Goal: Navigation & Orientation: Understand site structure

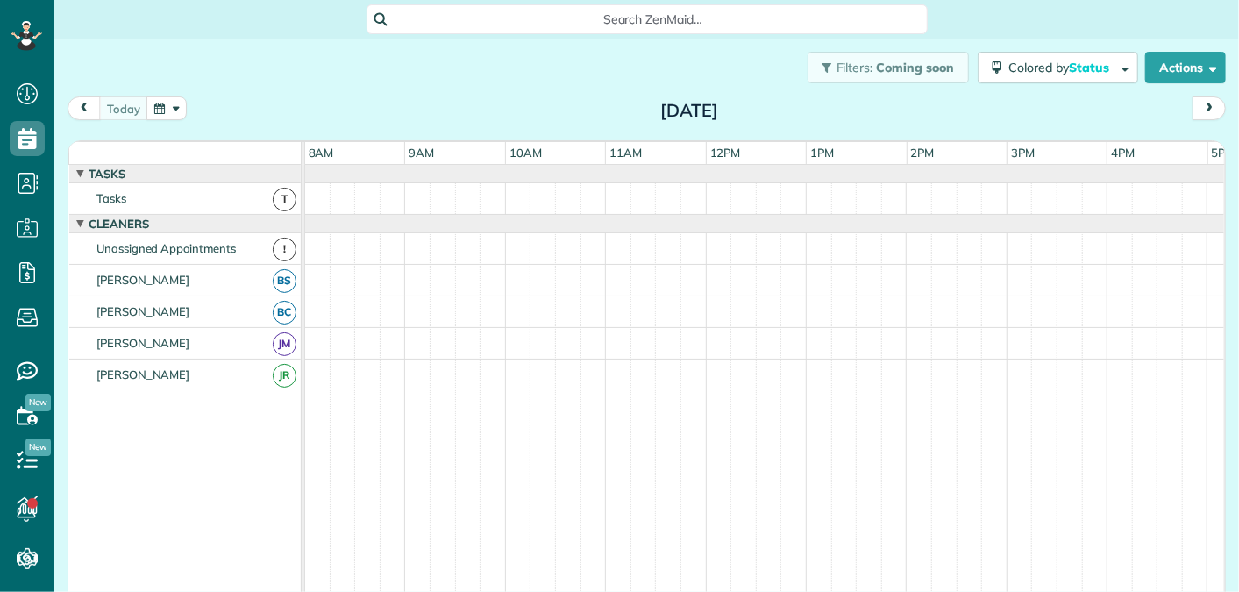
scroll to position [145, 0]
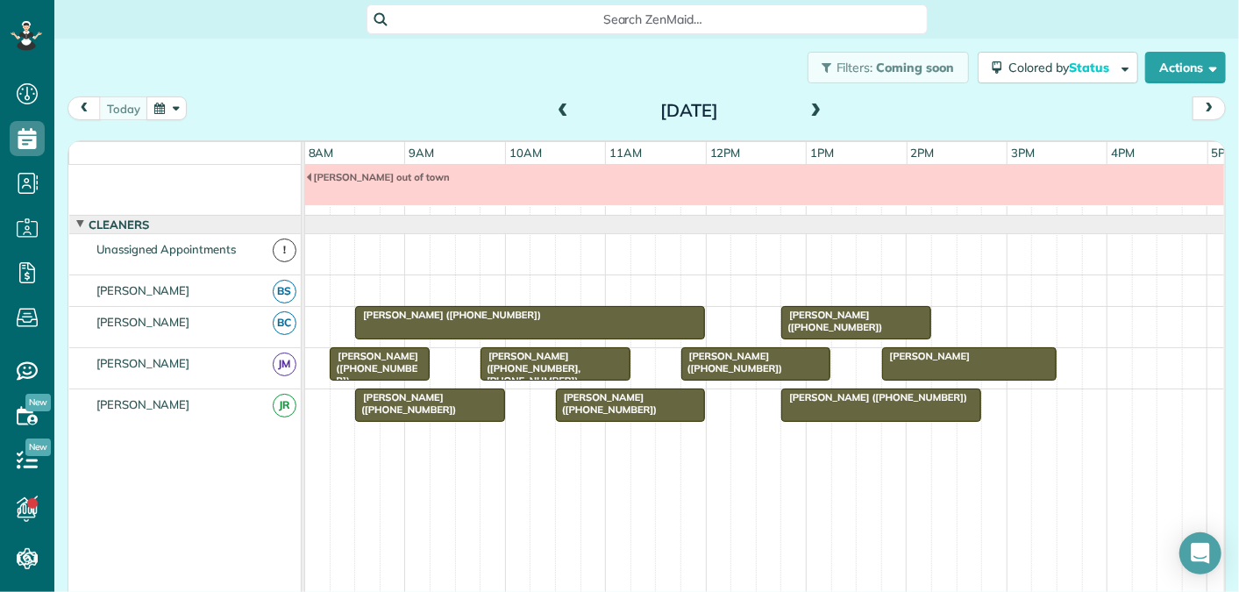
click at [561, 111] on span at bounding box center [562, 112] width 19 height 16
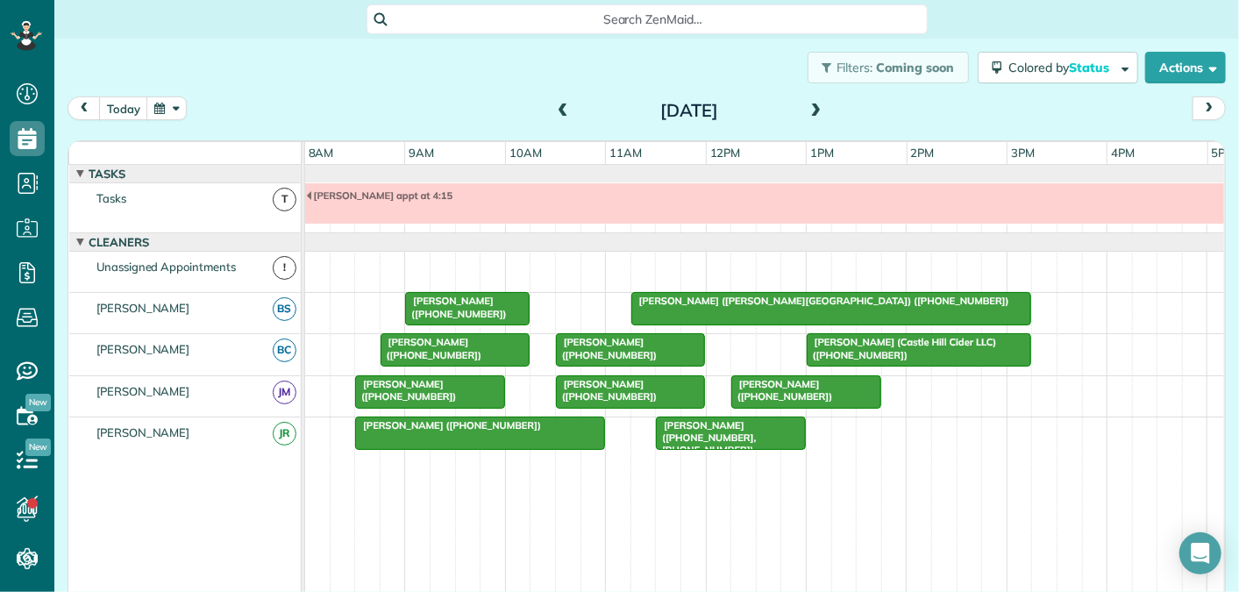
scroll to position [18, 0]
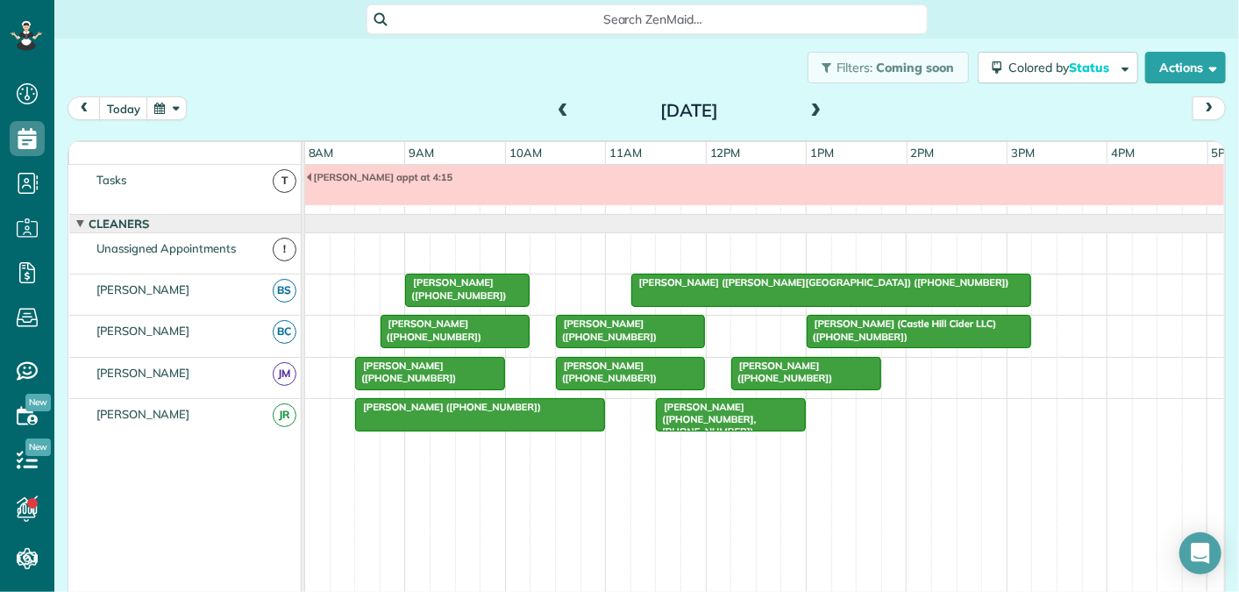
click at [561, 111] on span at bounding box center [562, 112] width 19 height 16
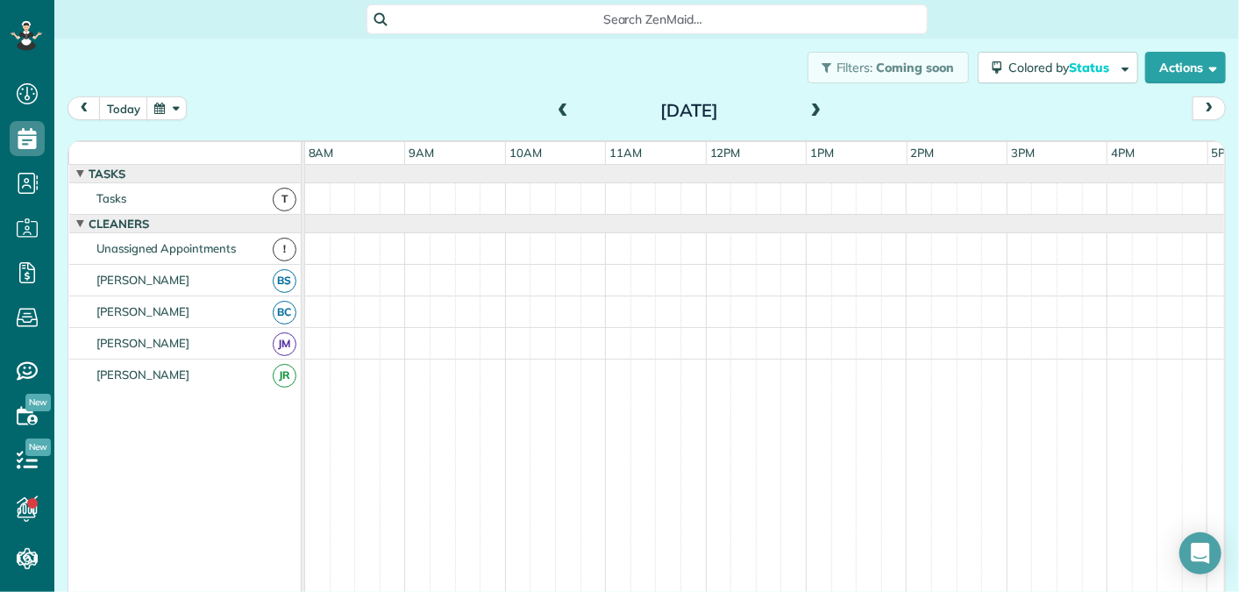
scroll to position [60, 0]
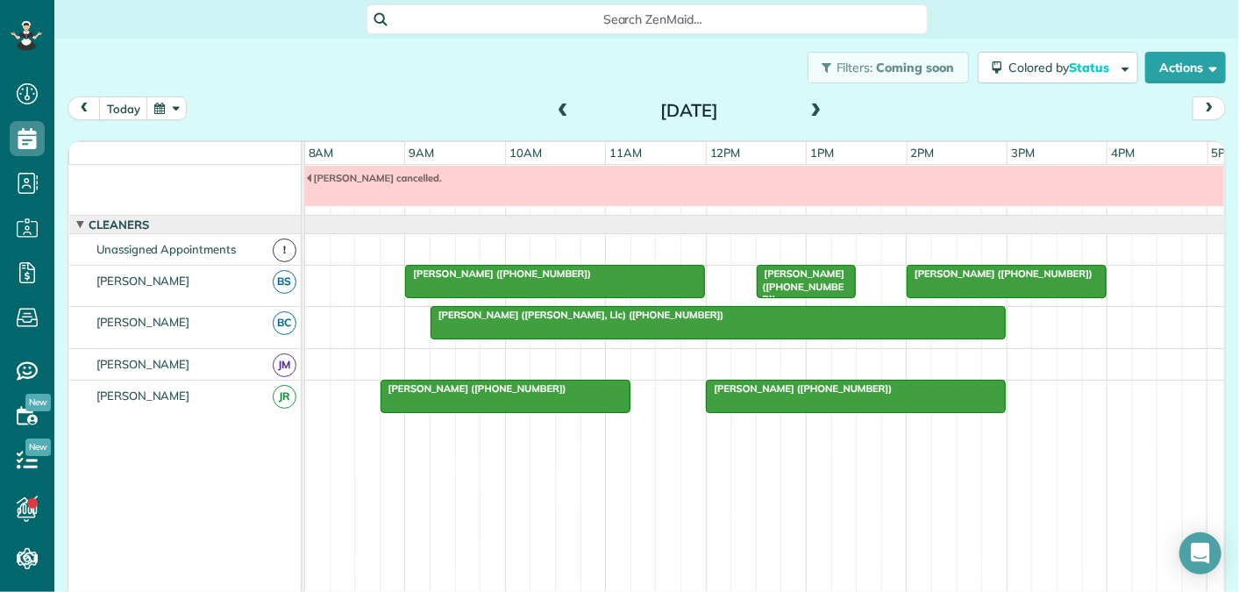
click at [810, 108] on span at bounding box center [816, 112] width 19 height 16
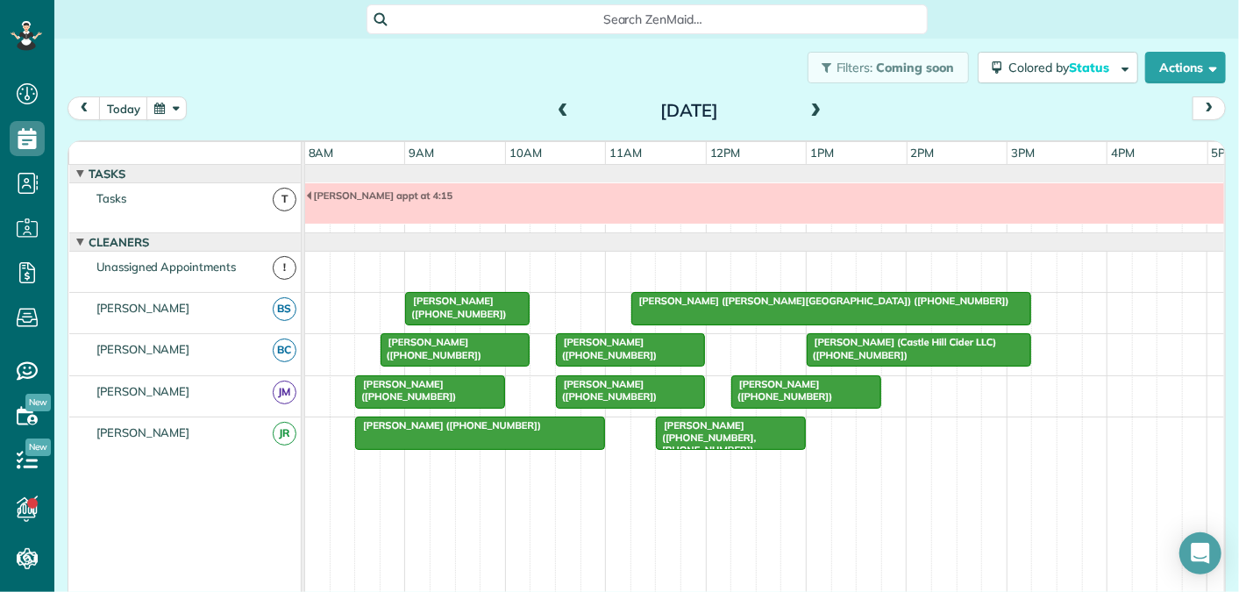
scroll to position [18, 0]
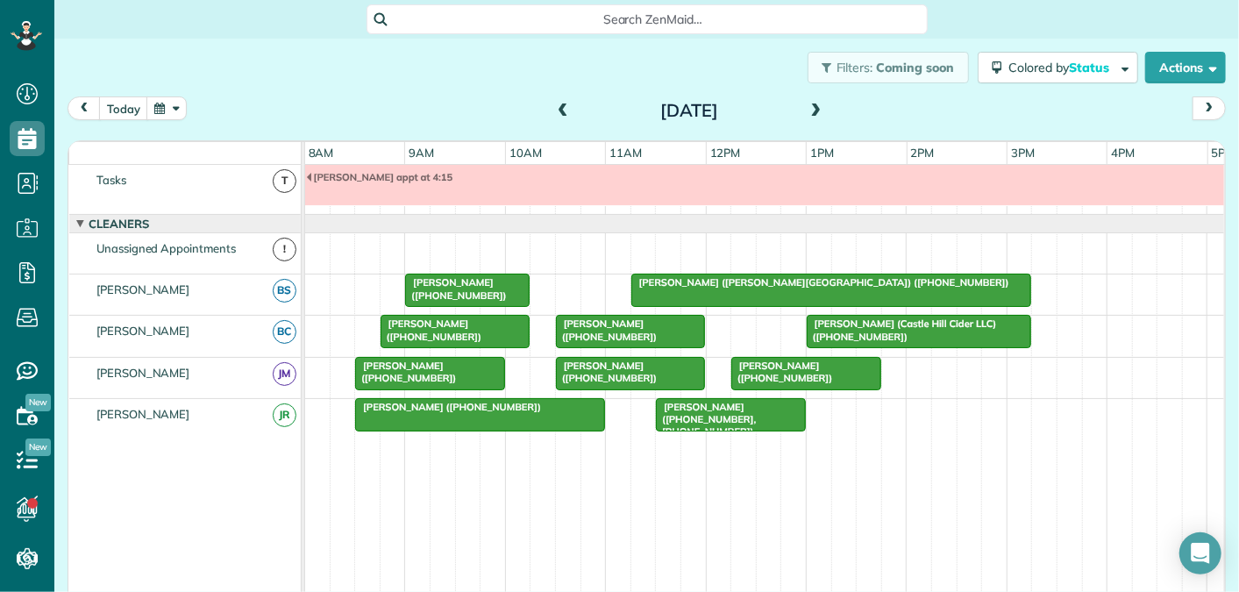
click at [810, 108] on span at bounding box center [816, 112] width 19 height 16
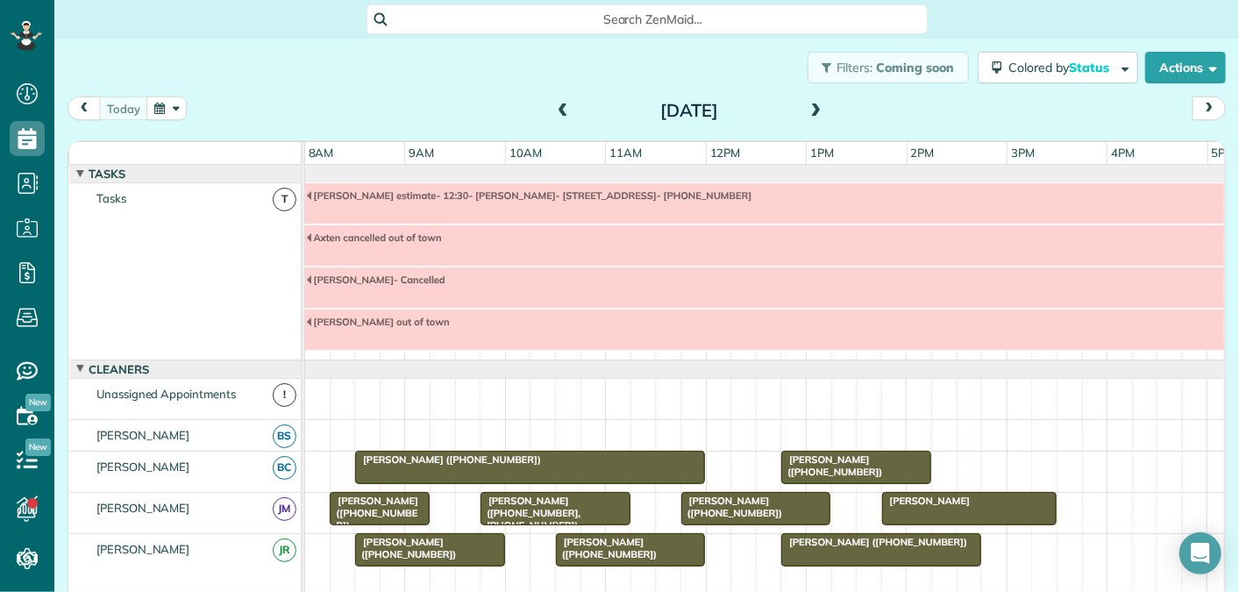
scroll to position [145, 0]
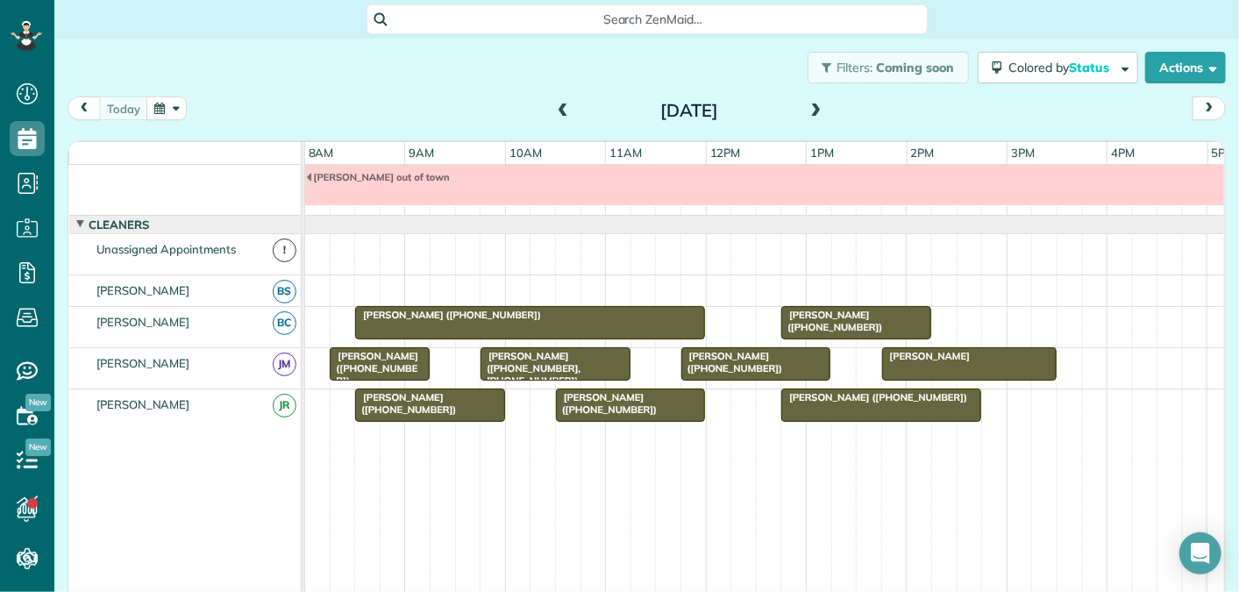
click at [818, 109] on span at bounding box center [816, 112] width 19 height 16
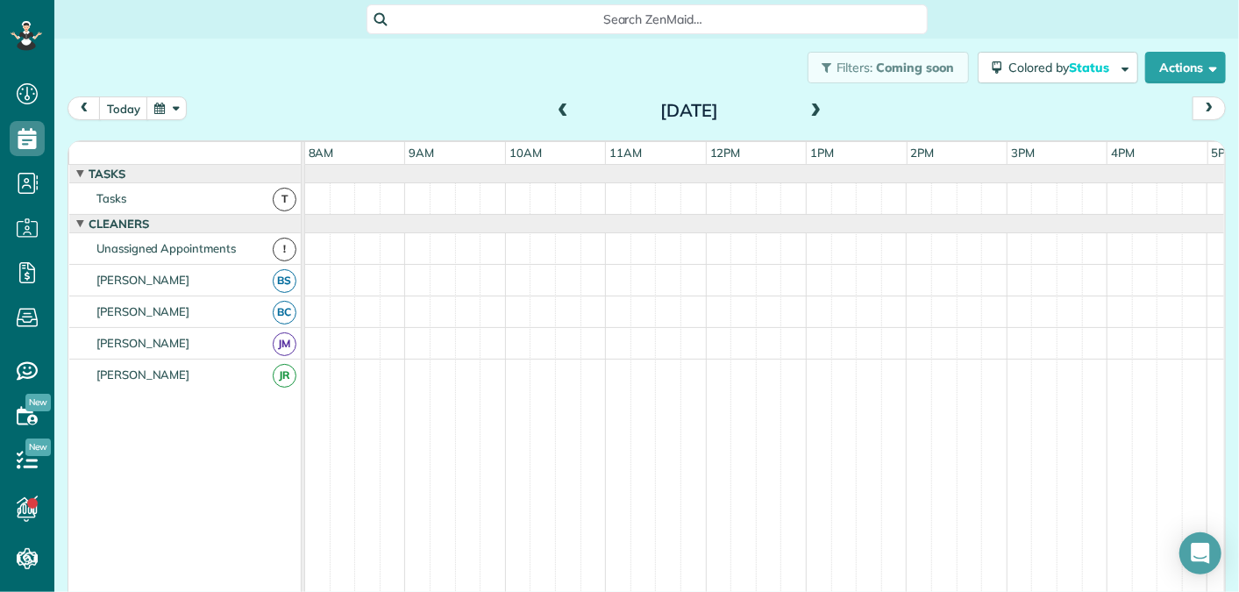
scroll to position [18, 0]
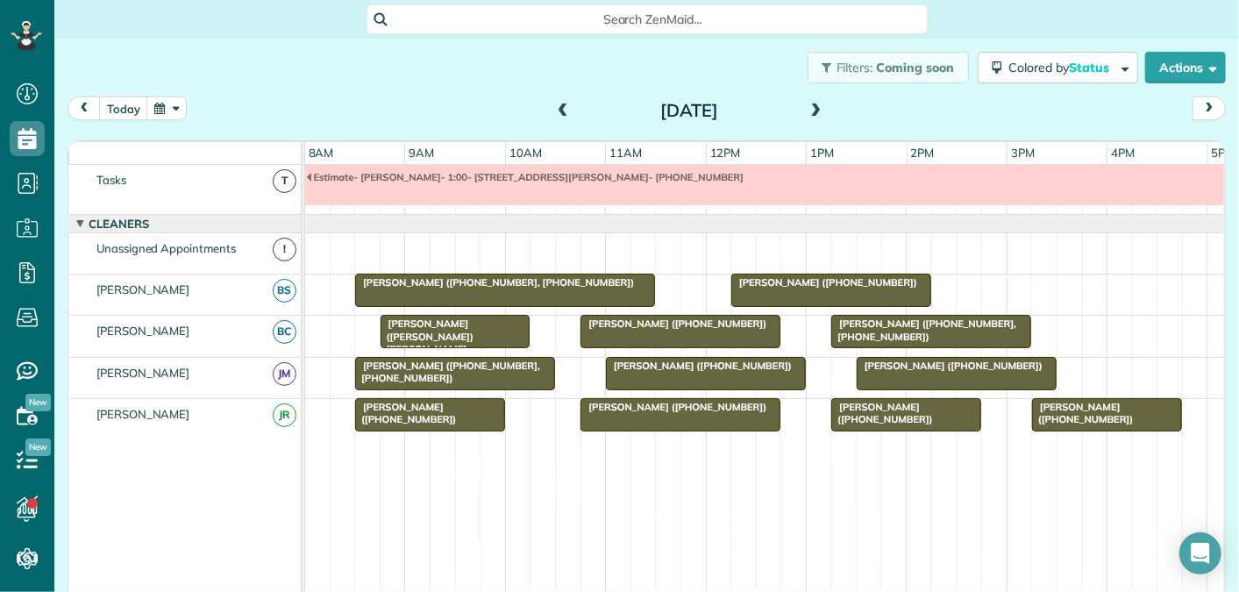
click at [818, 109] on span at bounding box center [816, 112] width 19 height 16
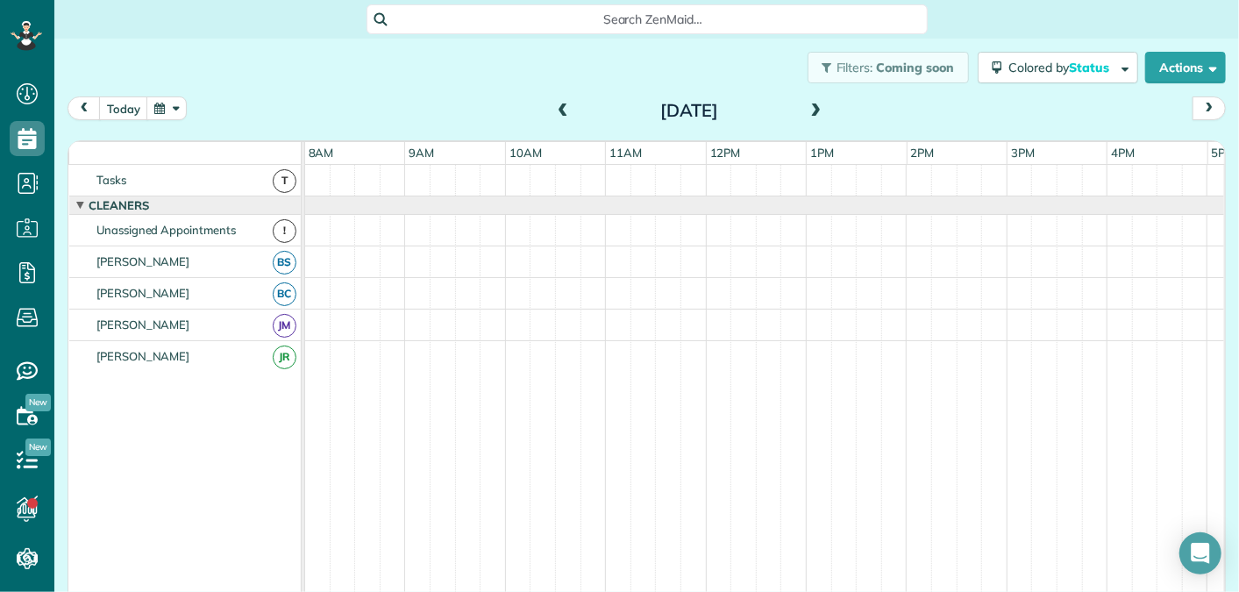
scroll to position [0, 0]
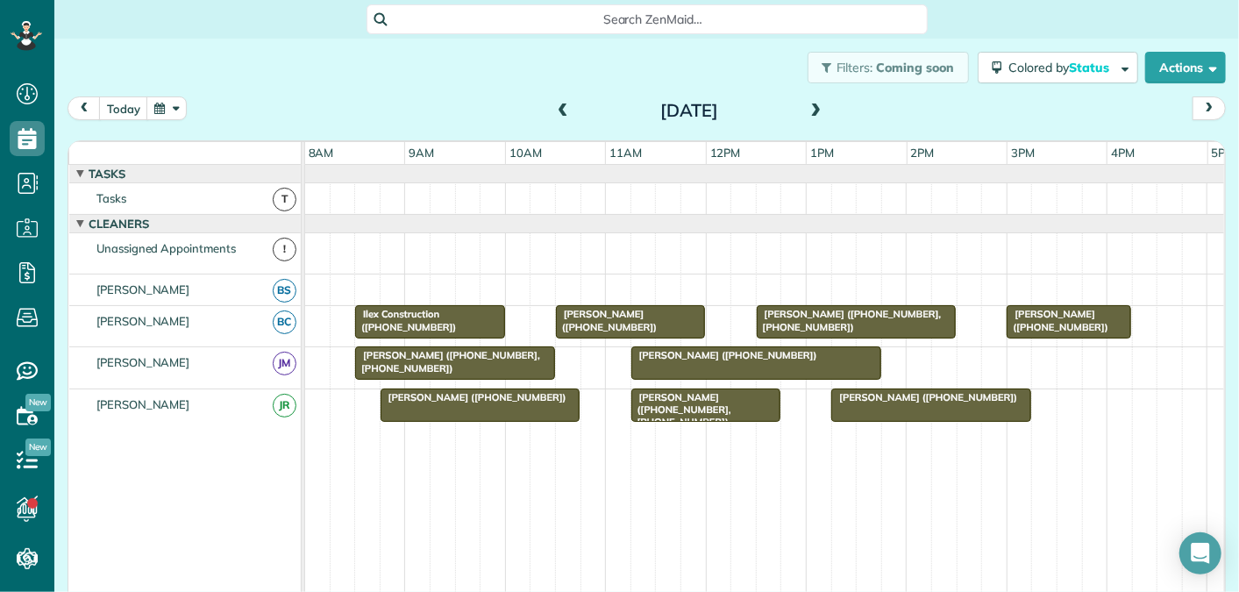
click at [560, 114] on span at bounding box center [562, 112] width 19 height 16
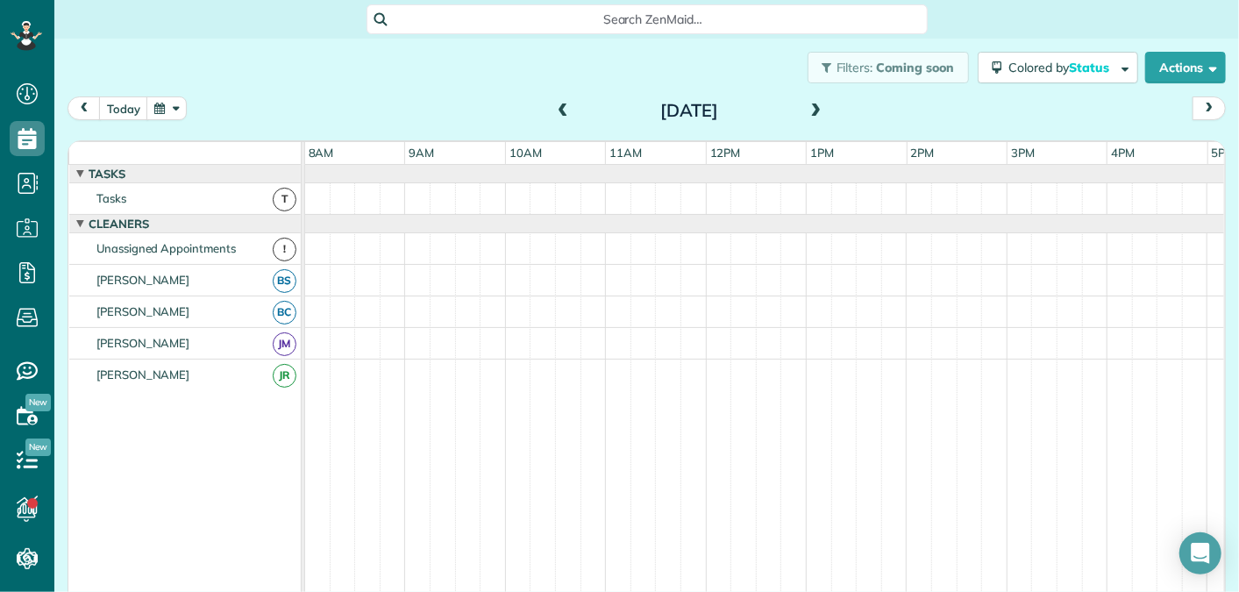
scroll to position [18, 0]
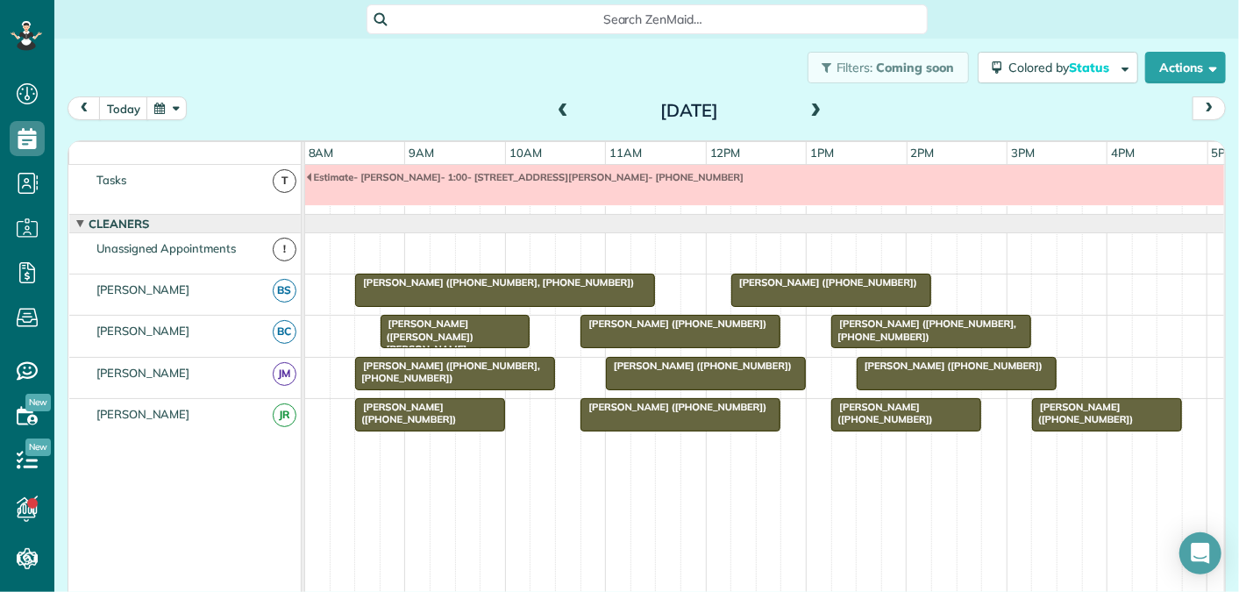
click at [560, 113] on span at bounding box center [562, 112] width 19 height 16
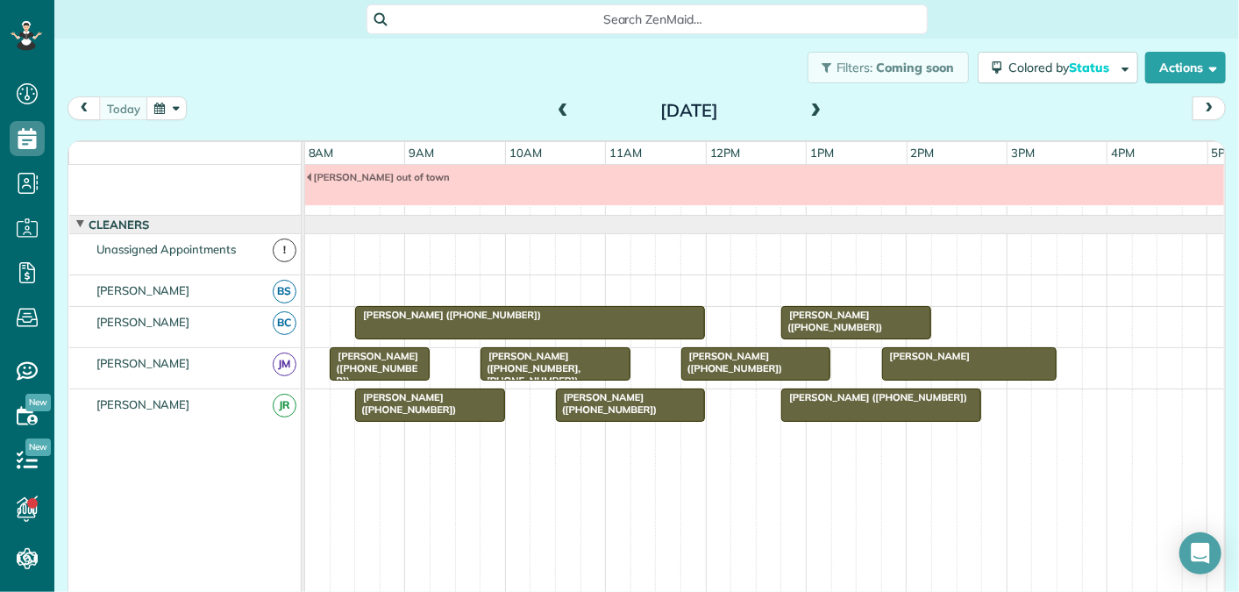
scroll to position [0, 0]
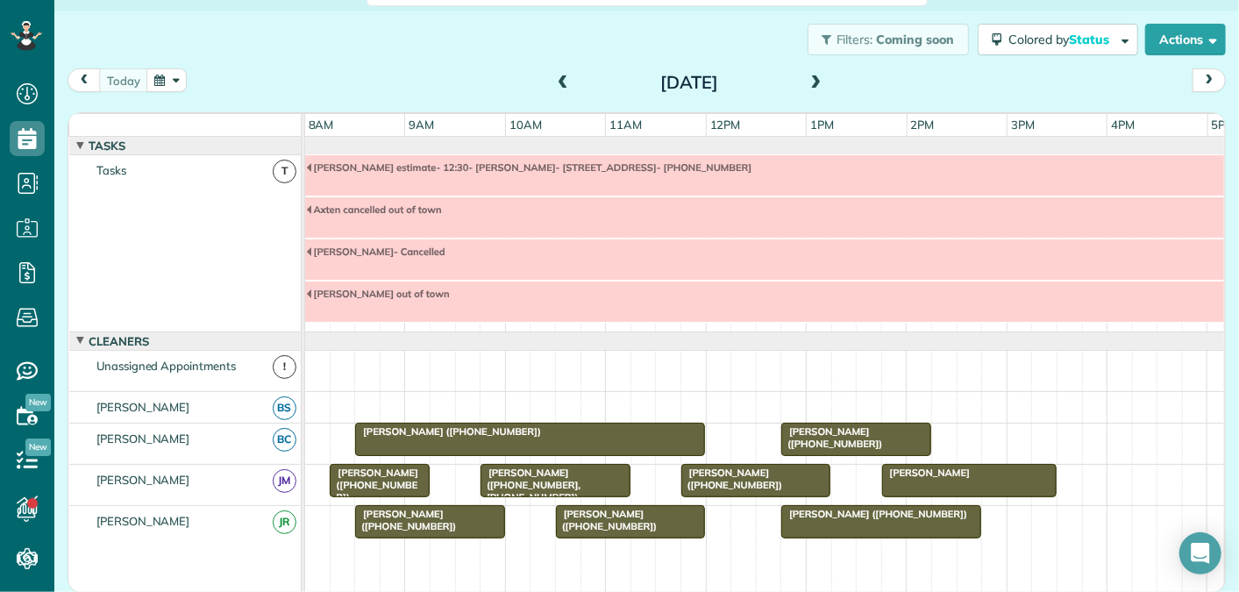
click at [564, 81] on span at bounding box center [562, 83] width 19 height 16
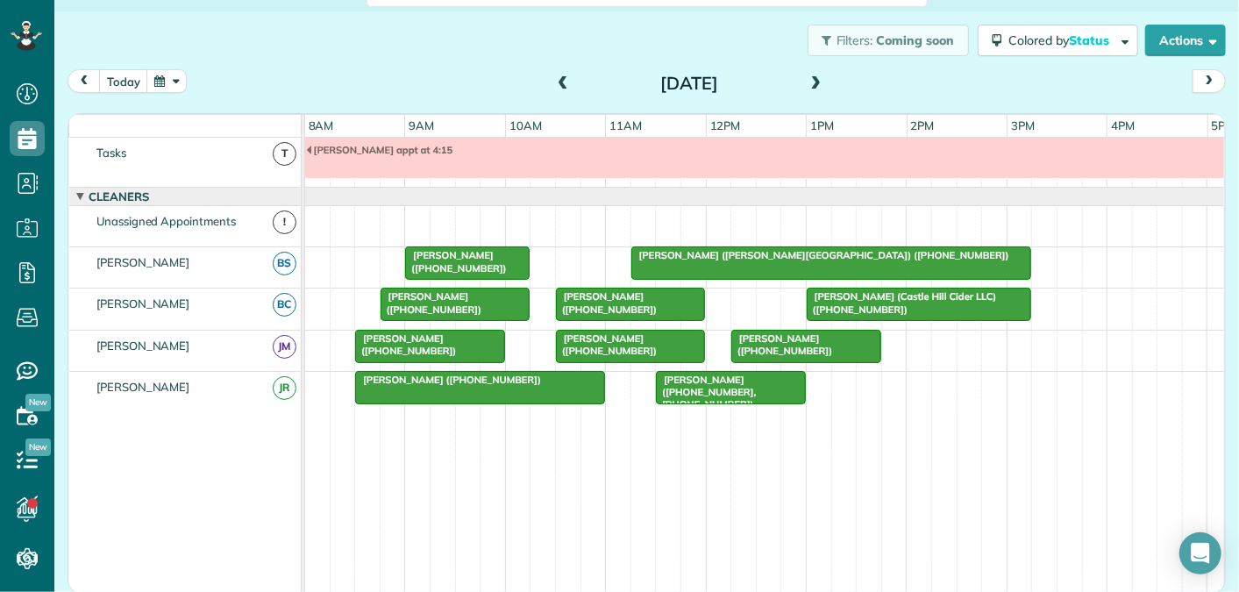
click at [564, 81] on span at bounding box center [562, 84] width 19 height 16
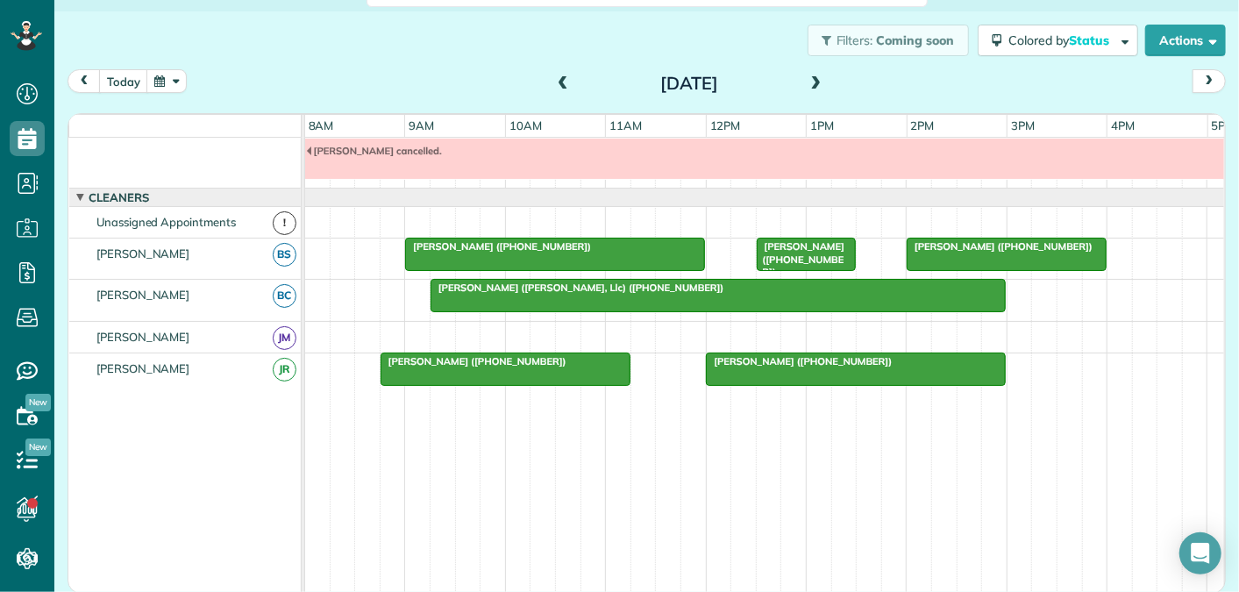
click at [817, 78] on span at bounding box center [816, 84] width 19 height 16
